Goal: Information Seeking & Learning: Understand process/instructions

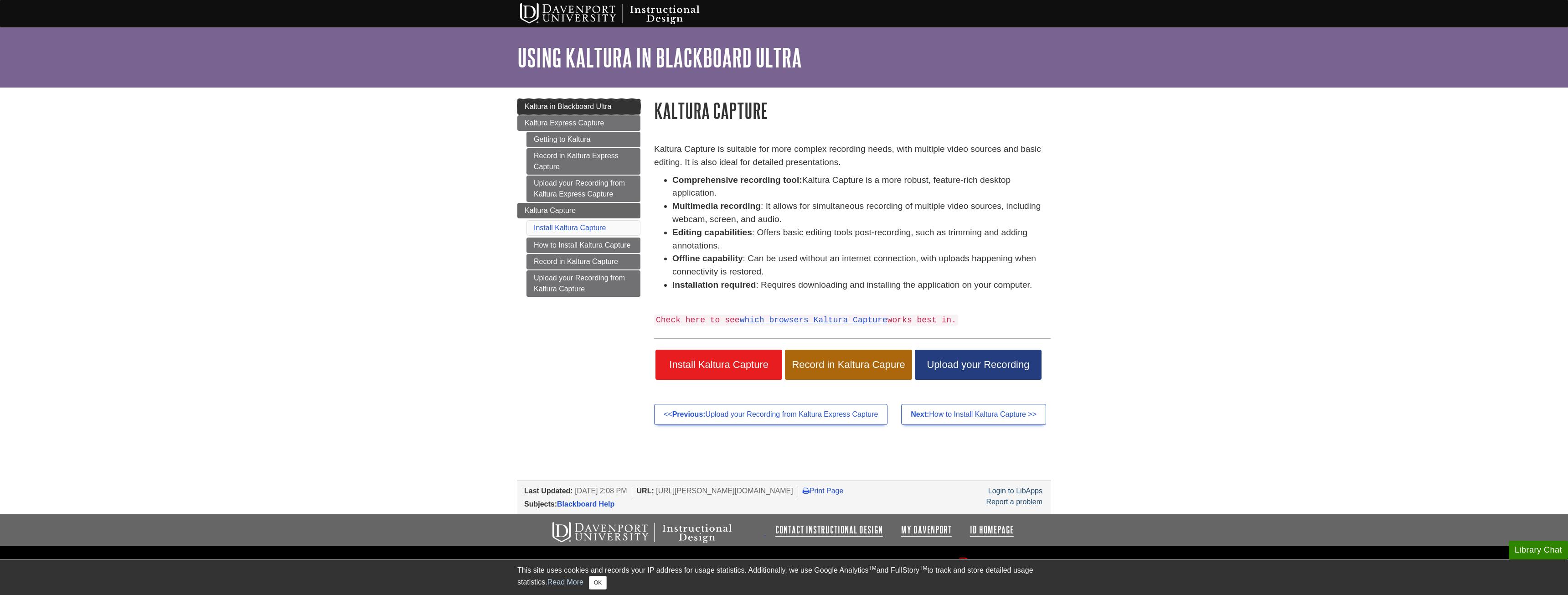
click at [593, 110] on link "Kaltura in Blackboard Ultra" at bounding box center [579, 106] width 123 height 15
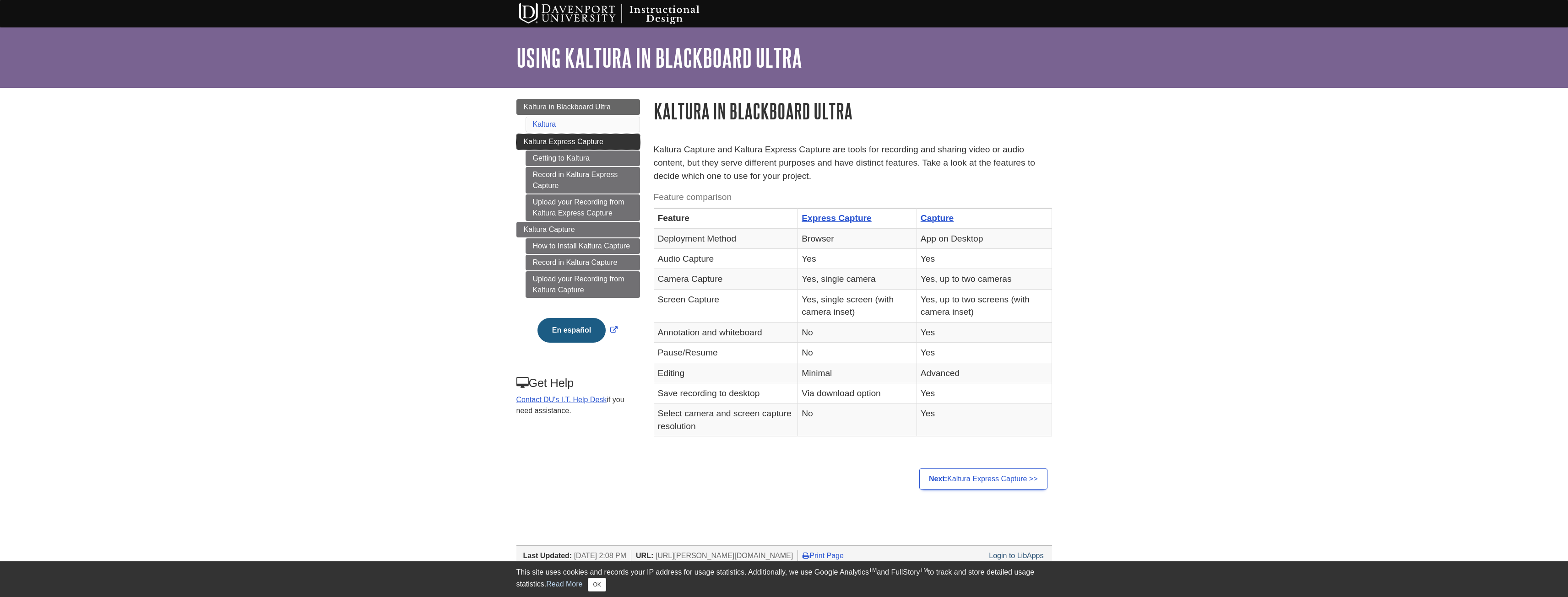
click at [584, 141] on span "Kaltura Express Capture" at bounding box center [564, 141] width 79 height 8
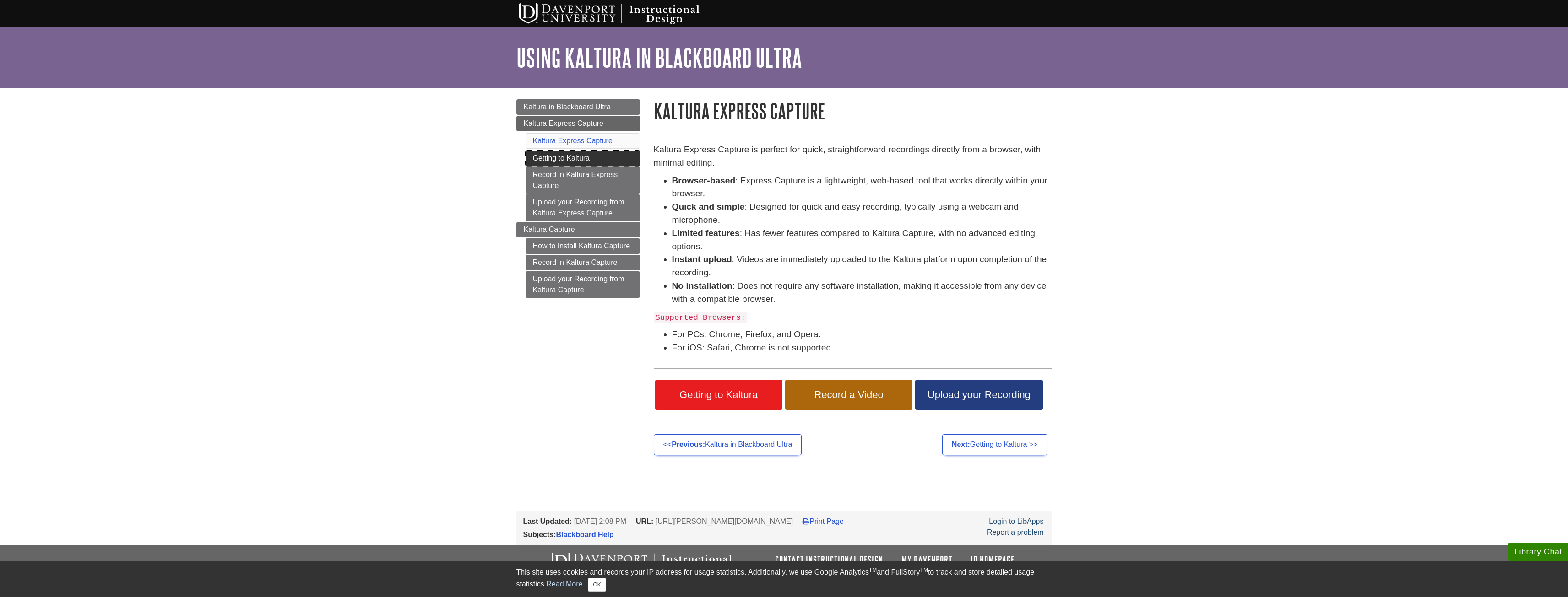
click at [581, 158] on link "Getting to Kaltura" at bounding box center [583, 158] width 114 height 15
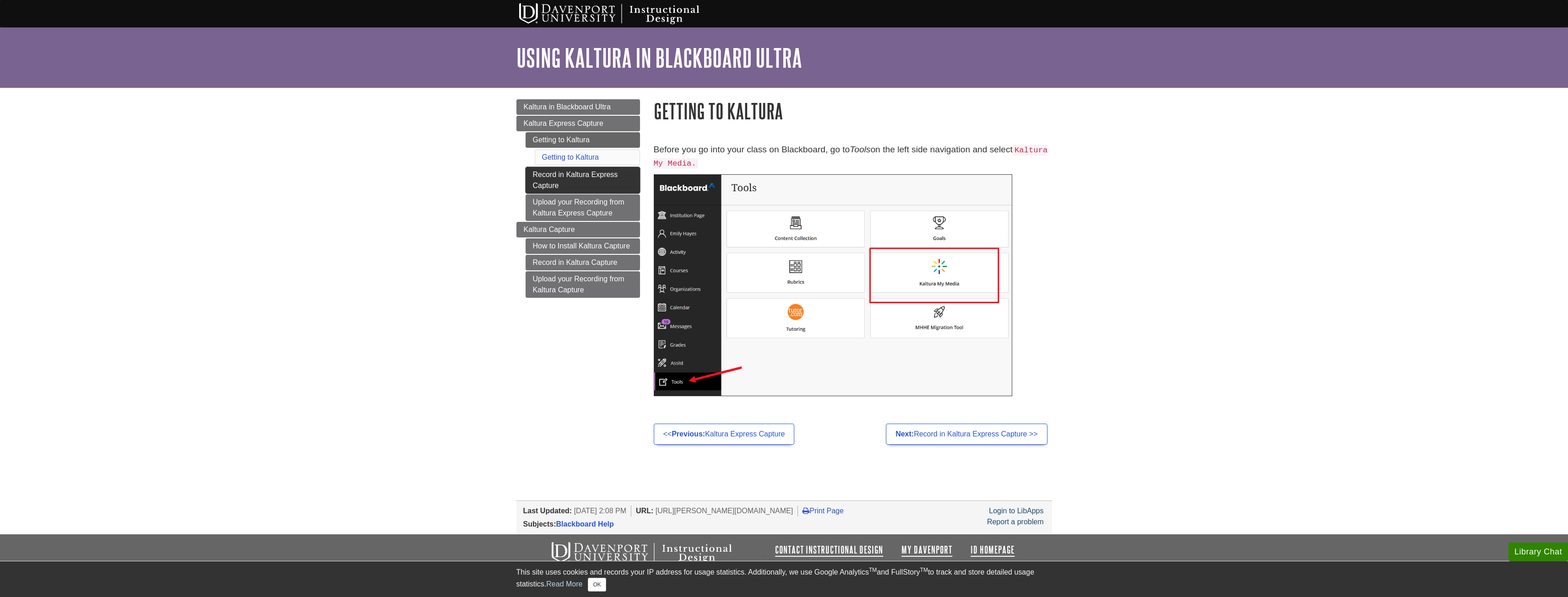
click at [573, 180] on link "Record in Kaltura Express Capture" at bounding box center [583, 180] width 114 height 26
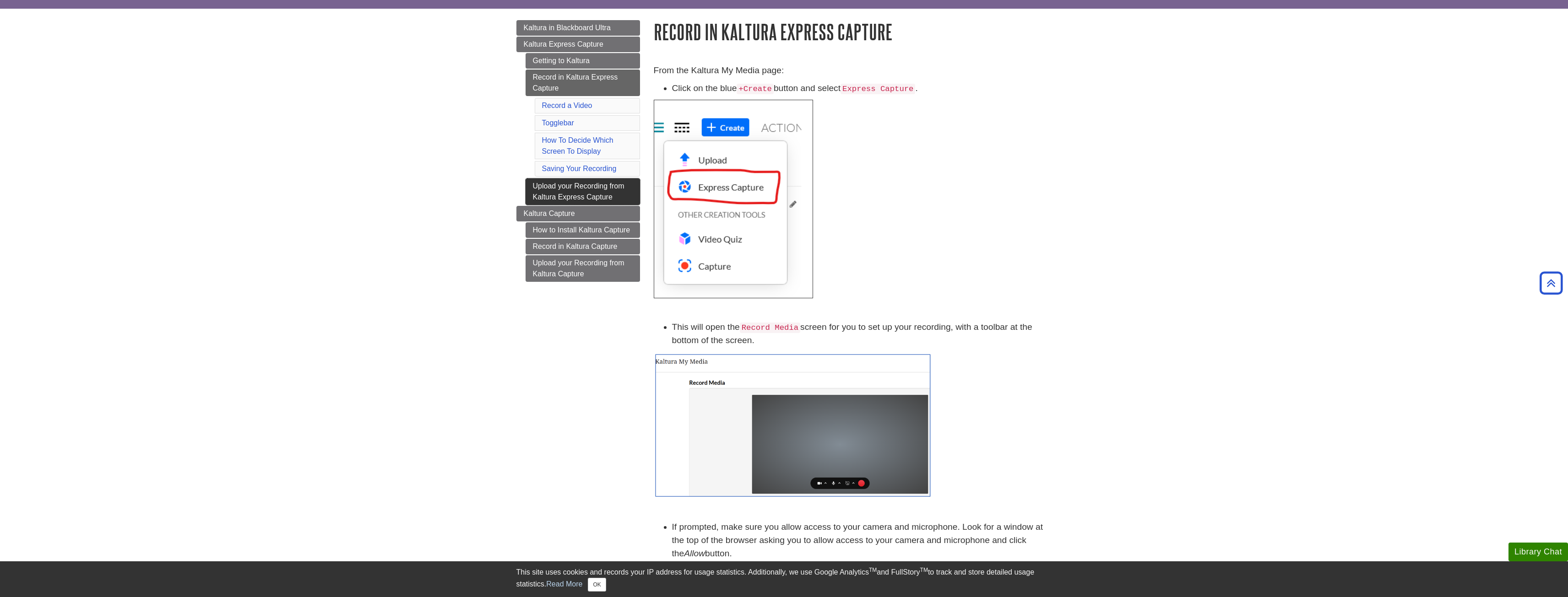
scroll to position [72, 0]
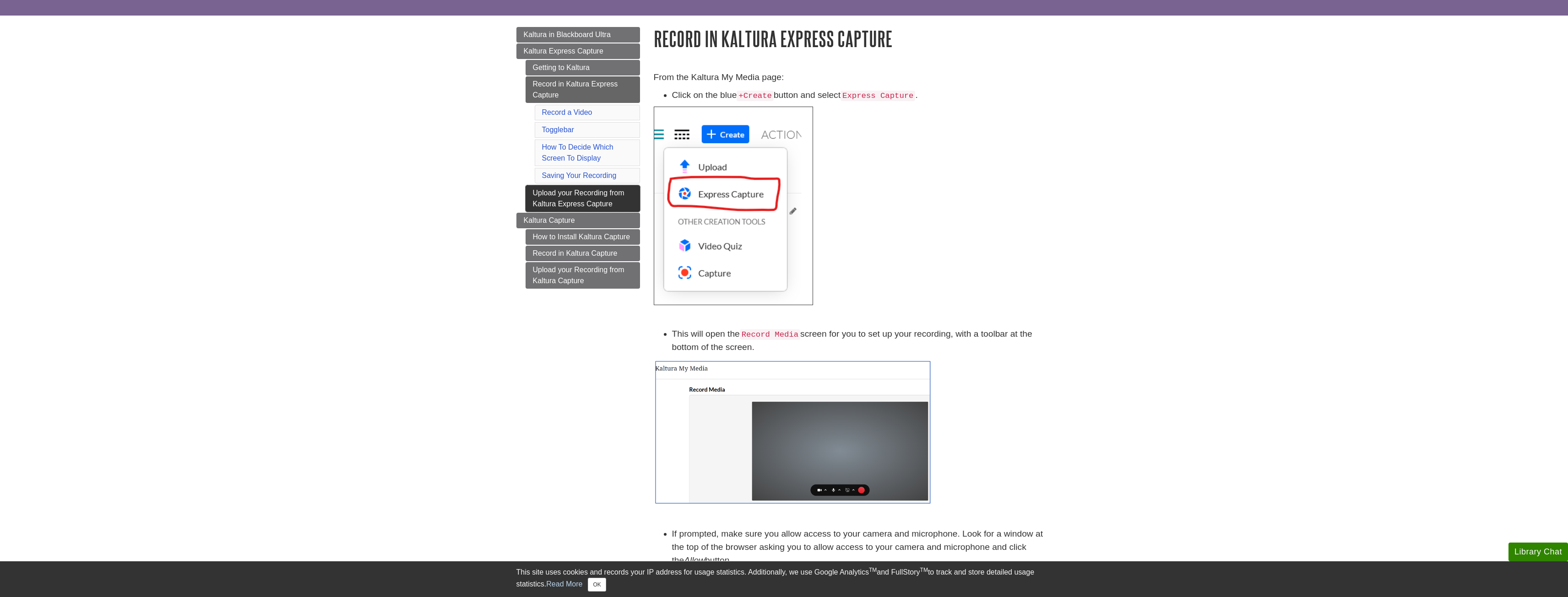
click at [584, 205] on link "Upload your Recording from Kaltura Express Capture" at bounding box center [583, 198] width 114 height 26
